Goal: Transaction & Acquisition: Purchase product/service

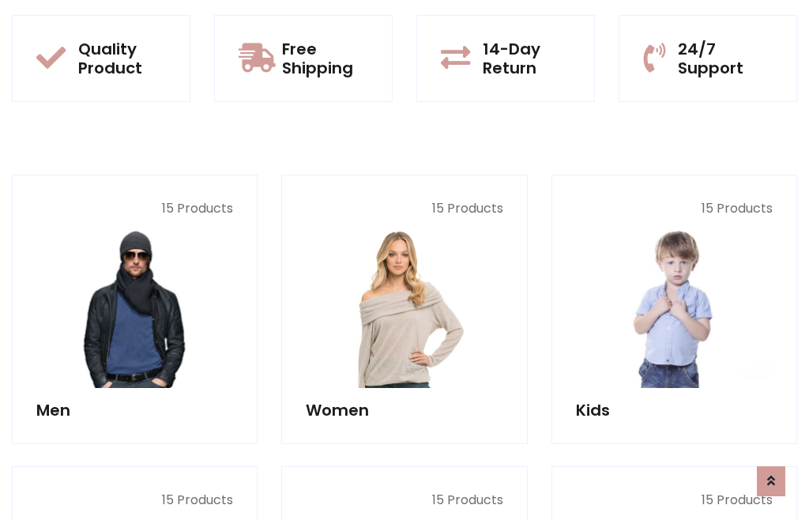
scroll to position [1287, 0]
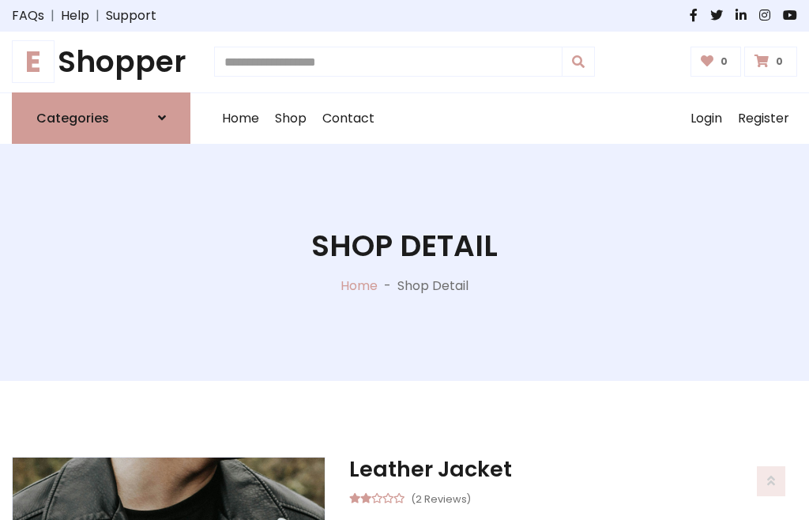
click at [101, 62] on h1 "E Shopper" at bounding box center [101, 62] width 178 height 36
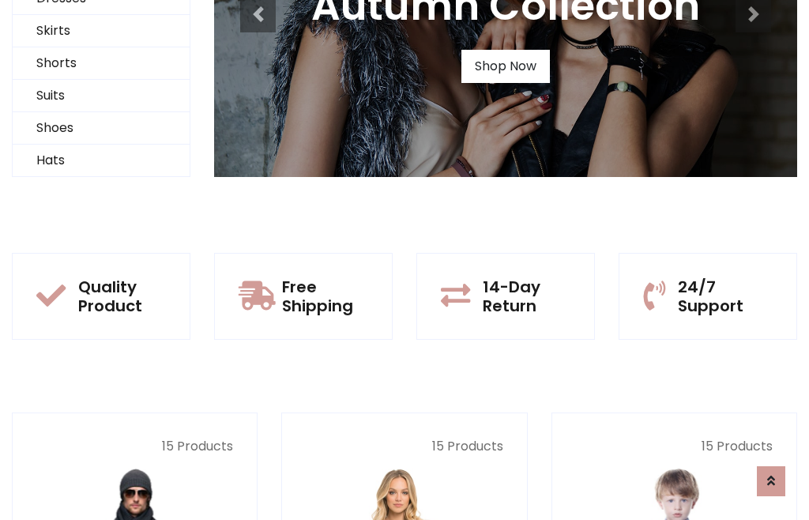
scroll to position [152, 0]
